Goal: Information Seeking & Learning: Find specific fact

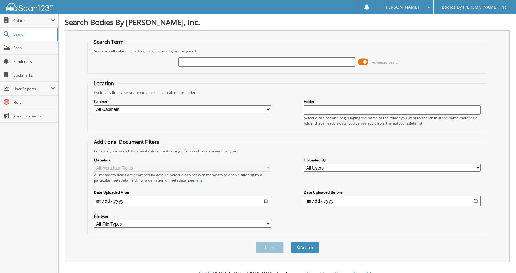
click at [203, 61] on input "text" at bounding box center [266, 61] width 177 height 9
type input "[PHONE_NUMBER]"
click at [291, 242] on button "Search" at bounding box center [305, 247] width 28 height 11
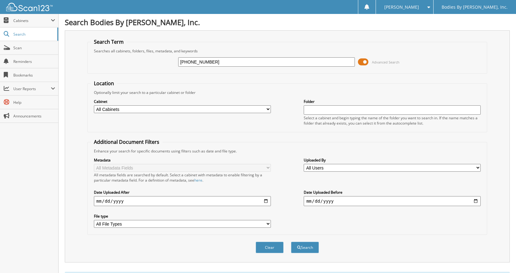
drag, startPoint x: 220, startPoint y: 61, endPoint x: 155, endPoint y: 58, distance: 64.9
click at [155, 58] on div "01-006-246939 Advanced Search" at bounding box center [287, 62] width 393 height 17
type input "[PERSON_NAME]"
click at [291, 242] on button "Search" at bounding box center [305, 247] width 28 height 11
drag, startPoint x: 198, startPoint y: 60, endPoint x: 142, endPoint y: 69, distance: 56.5
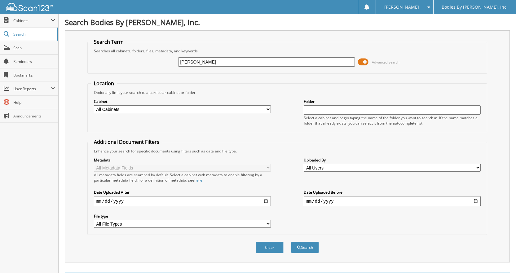
click at [142, 69] on div "hundt Advanced Search" at bounding box center [287, 62] width 393 height 17
click at [199, 61] on input "text" at bounding box center [266, 61] width 177 height 9
type input "271176"
click at [267, 248] on button "Clear" at bounding box center [270, 247] width 28 height 11
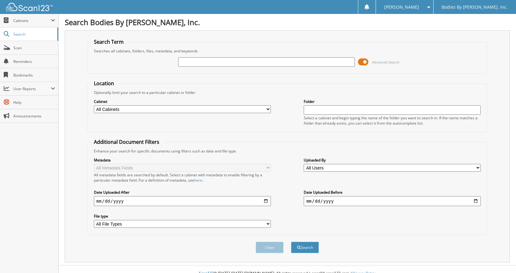
click at [212, 64] on input "text" at bounding box center [266, 61] width 177 height 9
type input "271176"
click at [305, 247] on button "Search" at bounding box center [305, 247] width 28 height 11
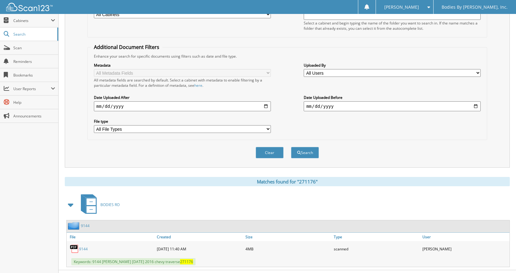
scroll to position [108, 0]
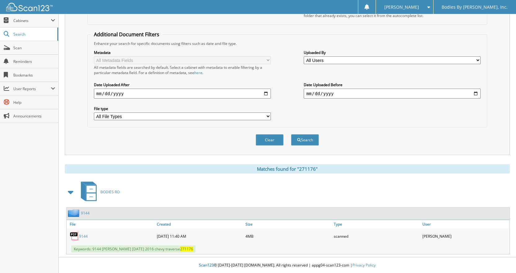
click at [166, 237] on div "04-27-2024 11:40 AM" at bounding box center [199, 236] width 89 height 12
click at [80, 237] on link "9144" at bounding box center [83, 236] width 9 height 5
